Goal: Task Accomplishment & Management: Manage account settings

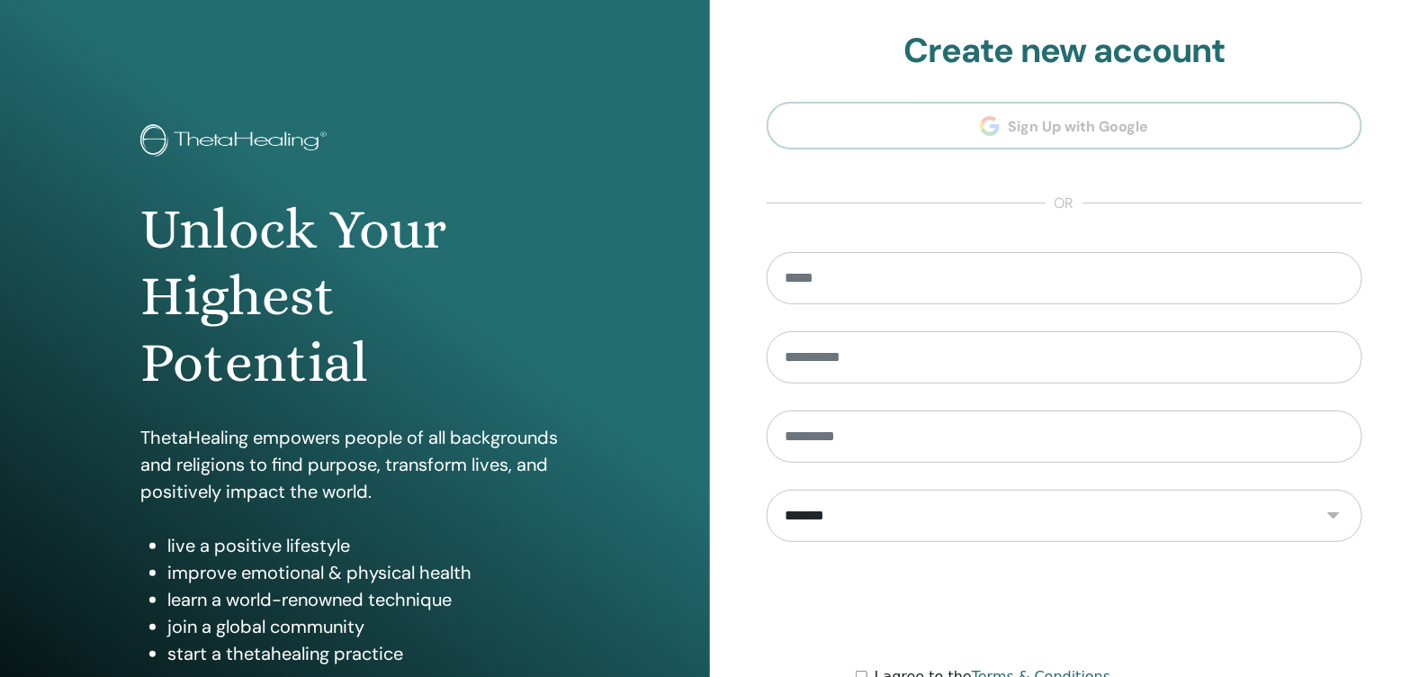
scroll to position [186, 0]
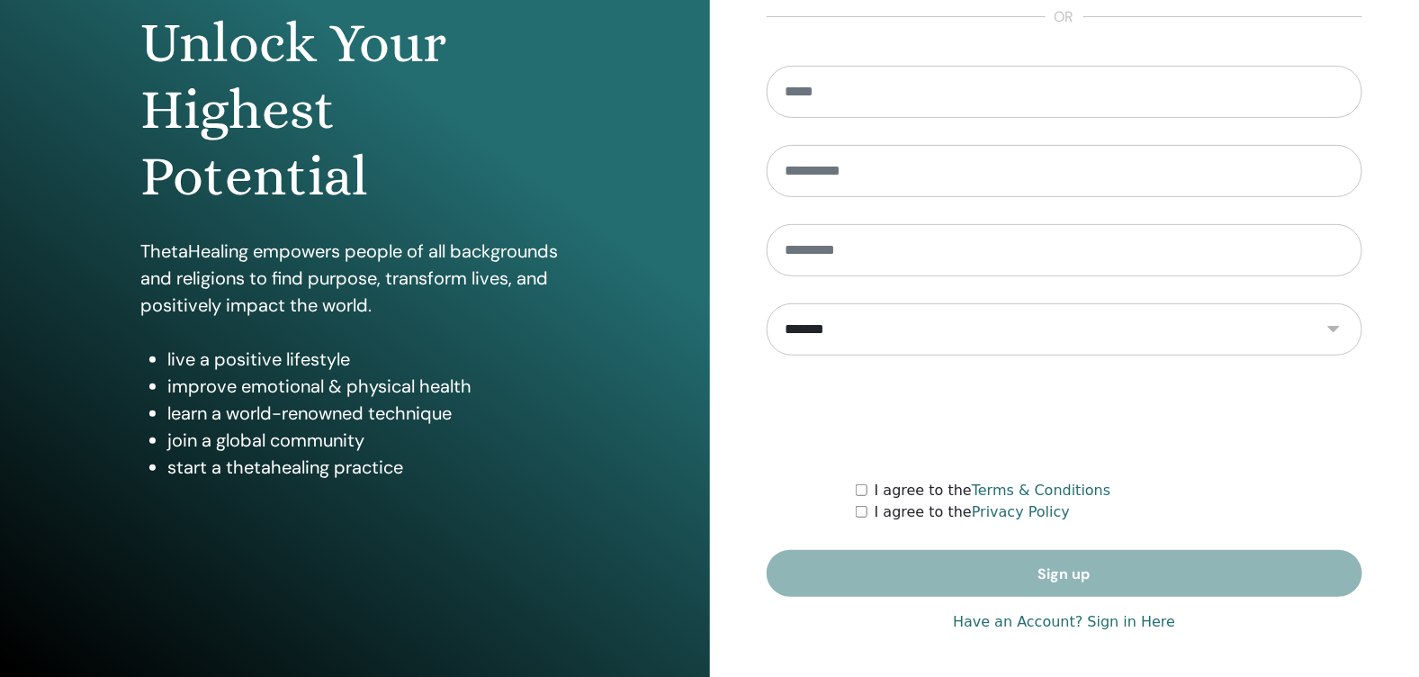
type input "**********"
click at [1144, 622] on link "Have an Account? Sign in Here" at bounding box center [1064, 622] width 222 height 22
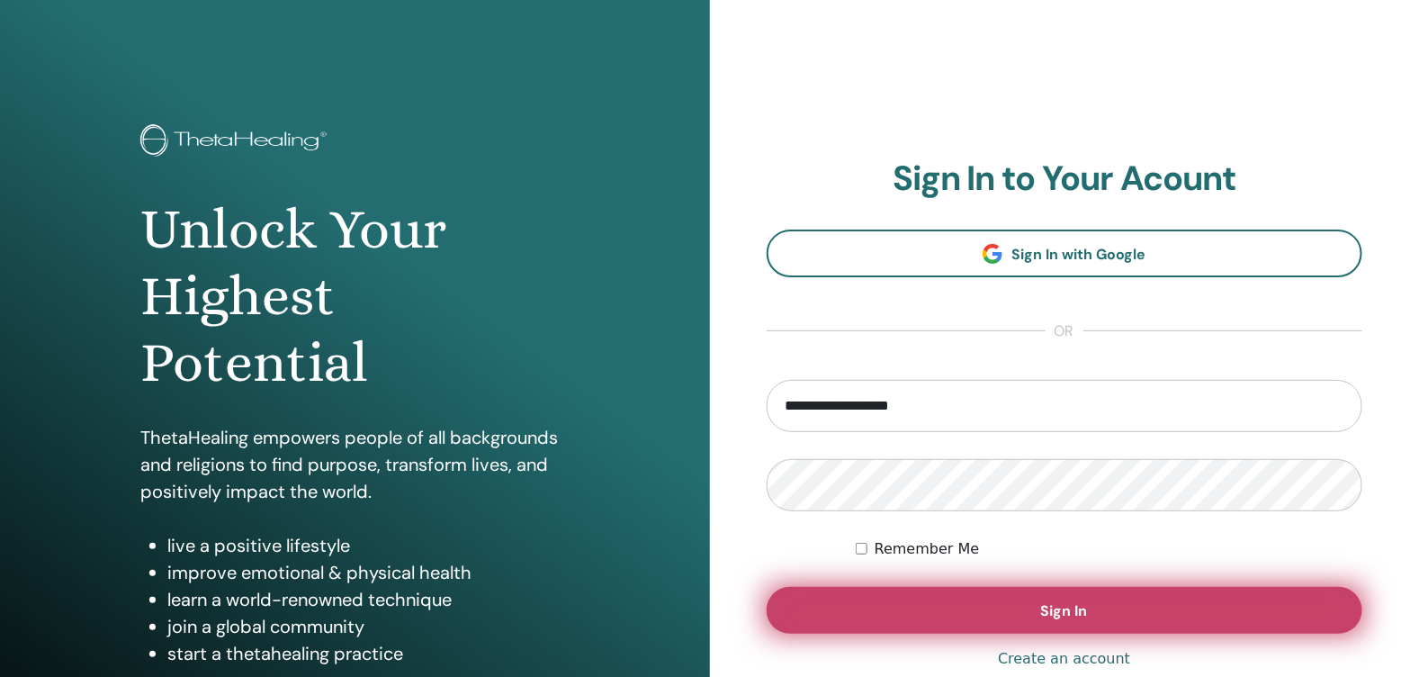
click at [1109, 610] on button "Sign In" at bounding box center [1065, 610] width 596 height 47
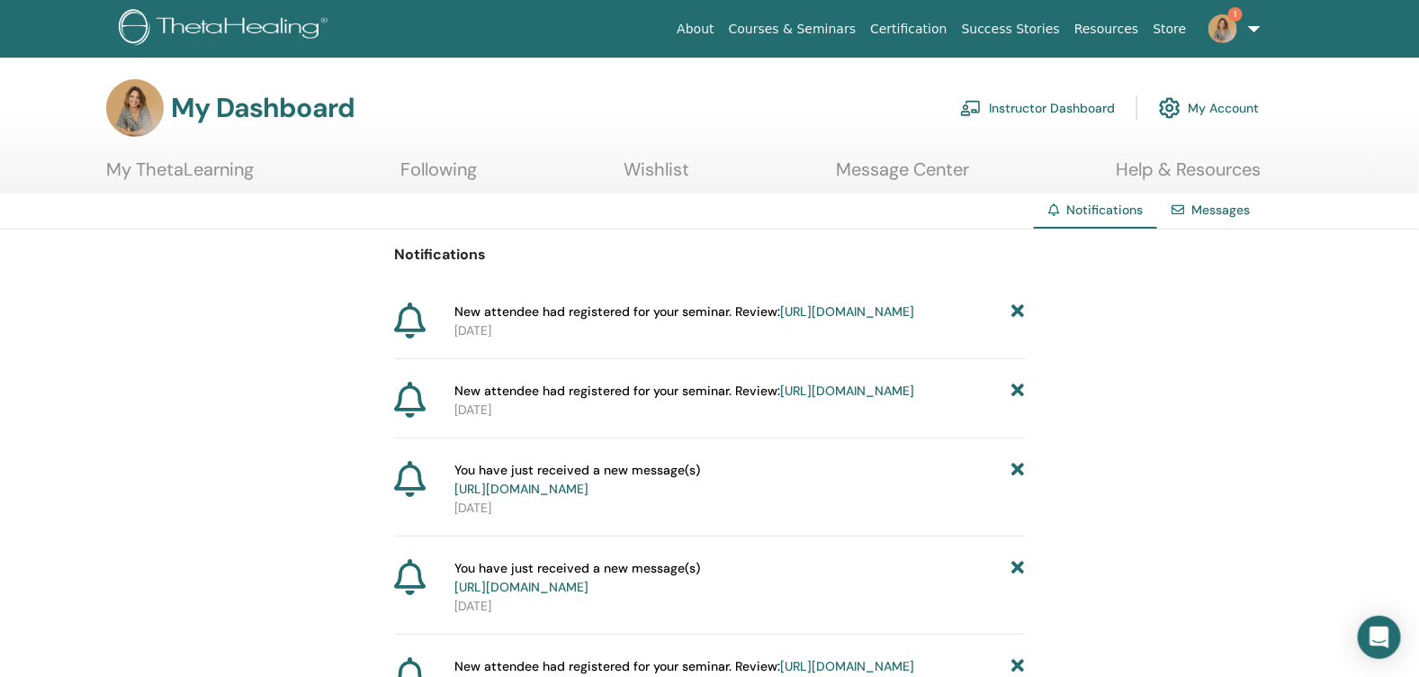
click at [780, 319] on link "[URL][DOMAIN_NAME]" at bounding box center [847, 311] width 134 height 16
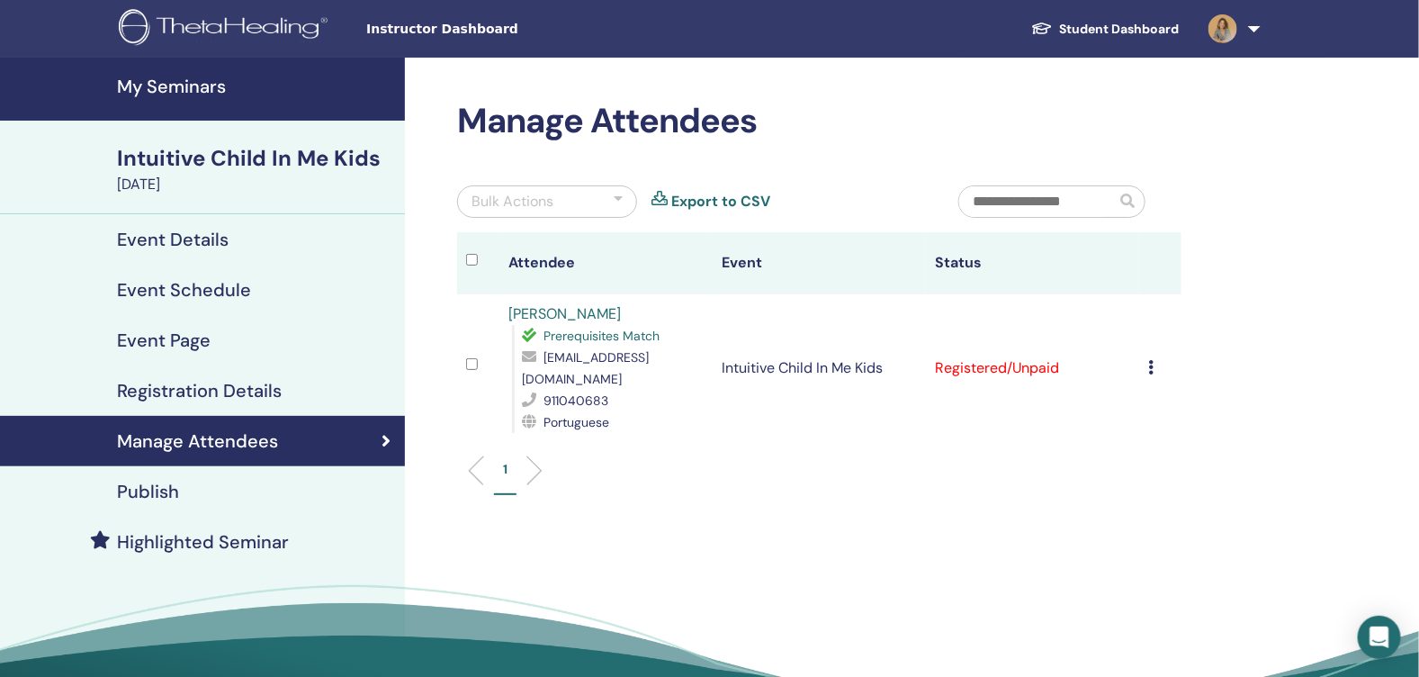
click at [1148, 360] on icon at bounding box center [1150, 367] width 5 height 14
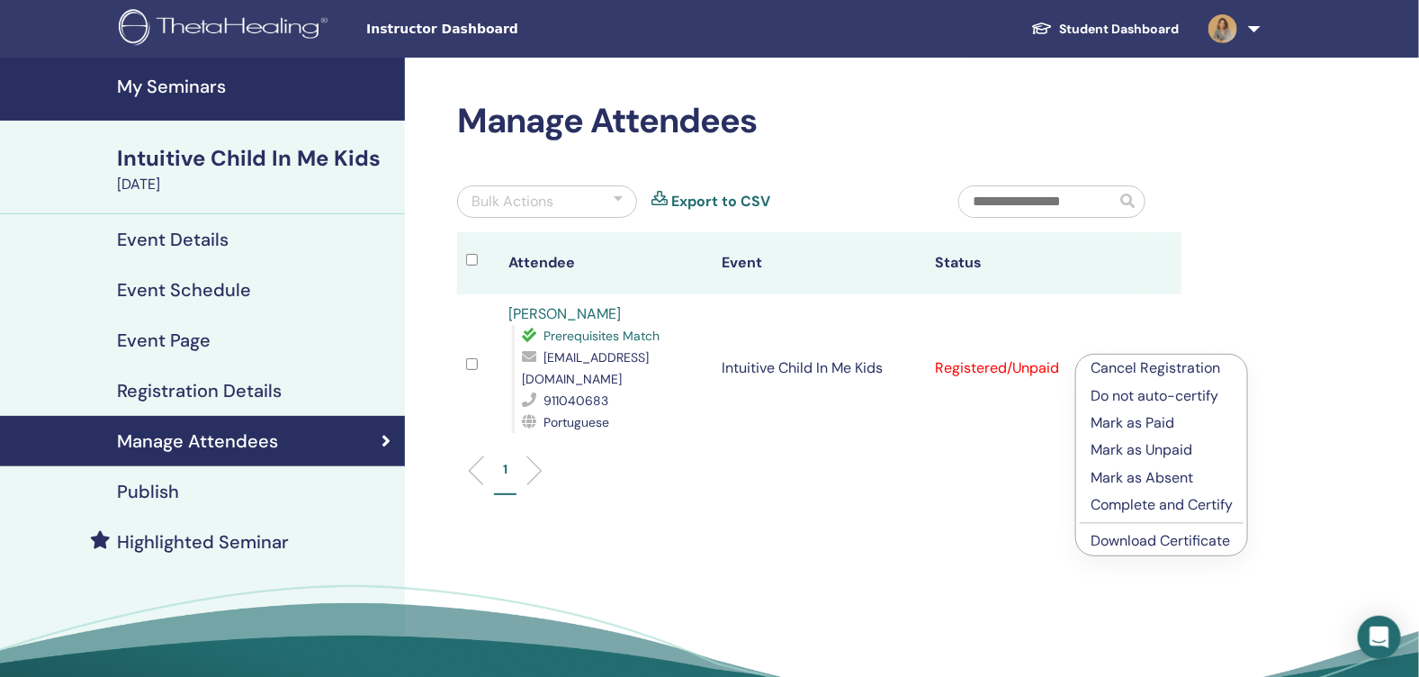
click at [1180, 370] on p "Cancel Registration" at bounding box center [1161, 368] width 142 height 22
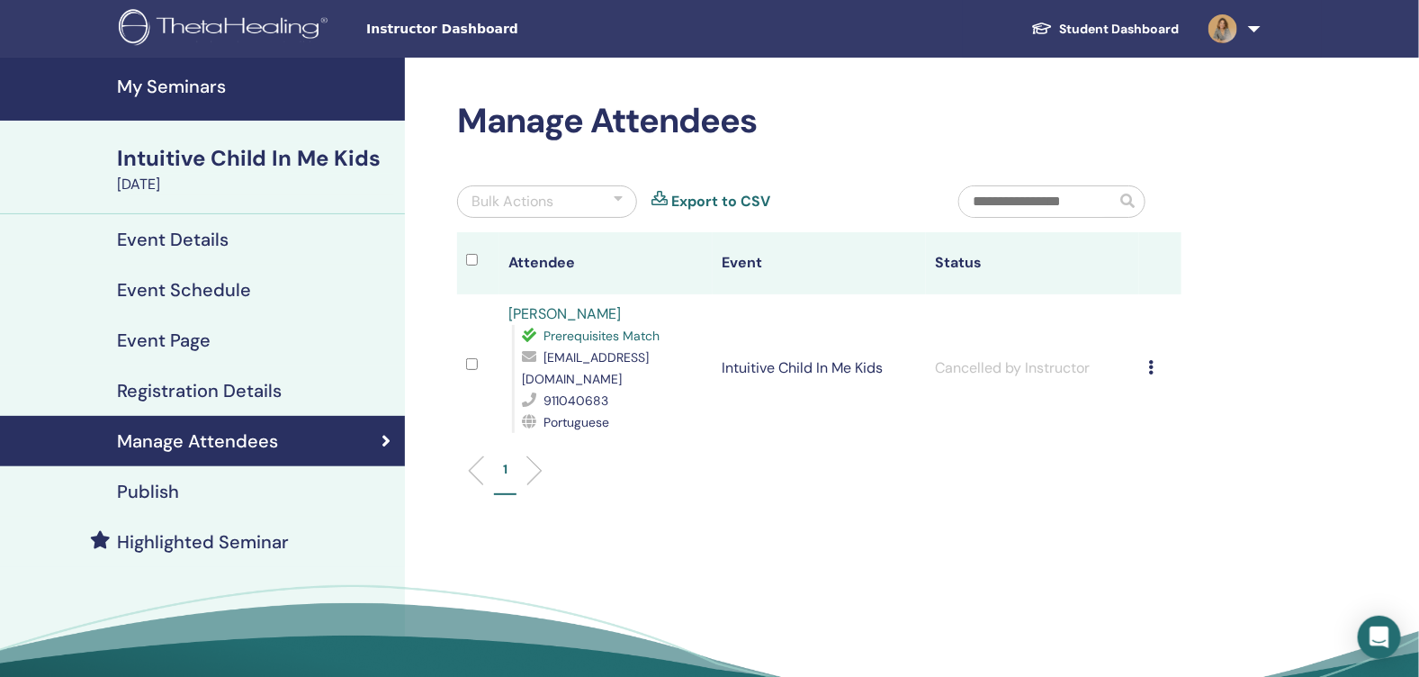
click at [192, 154] on div "Intuitive Child In Me Kids" at bounding box center [255, 158] width 277 height 31
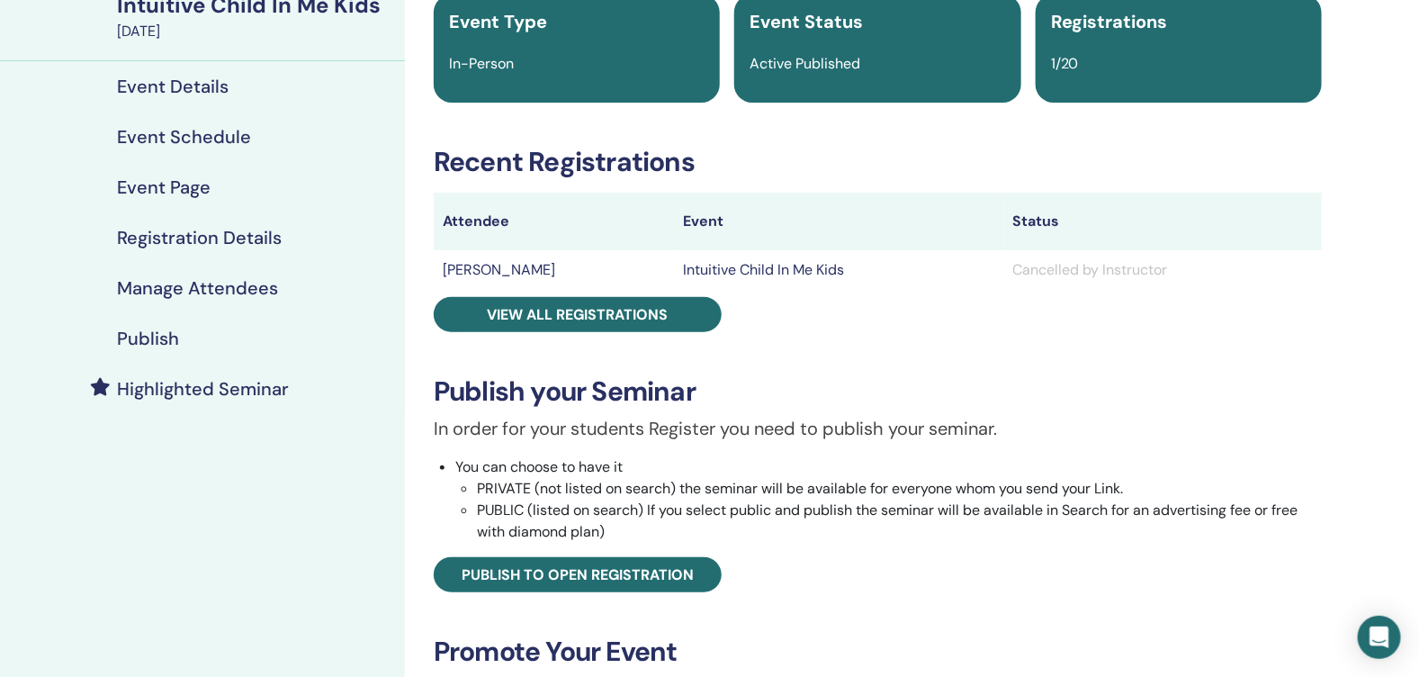
scroll to position [153, 0]
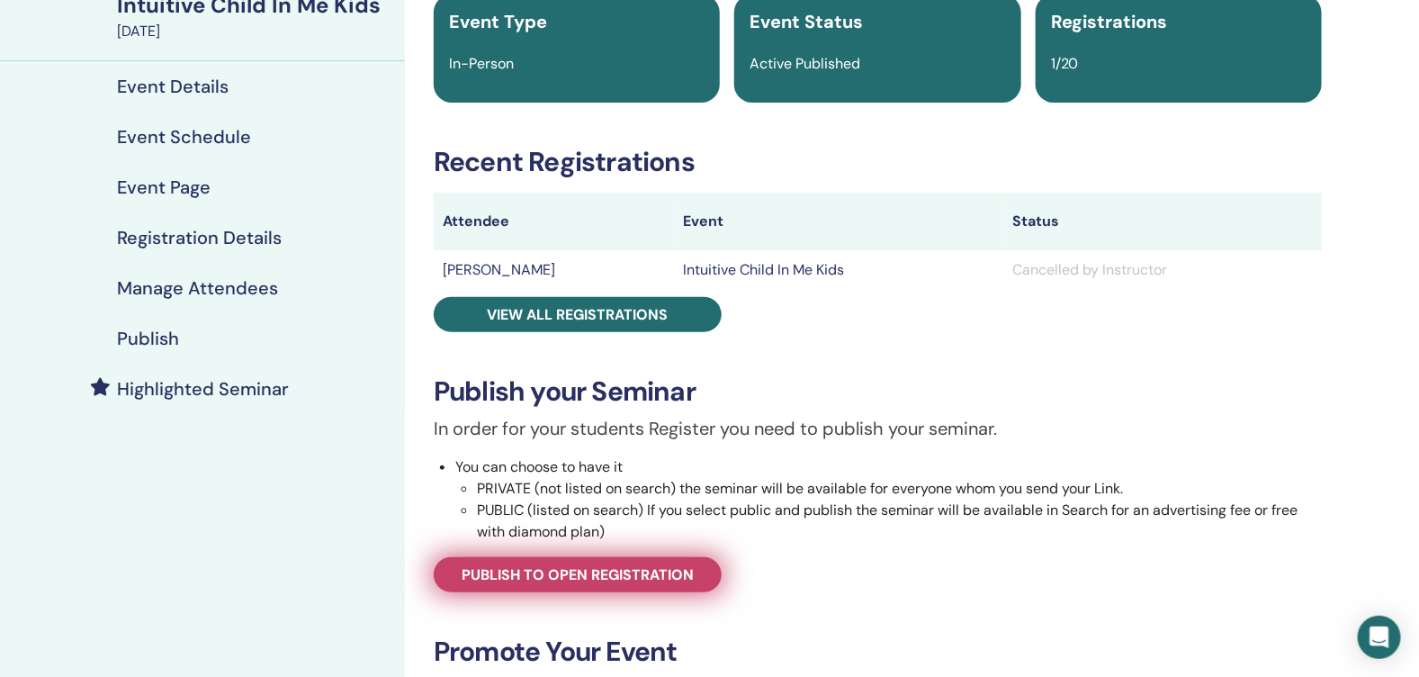
click at [645, 566] on span "Publish to open registration" at bounding box center [578, 574] width 232 height 19
